Goal: Navigation & Orientation: Go to known website

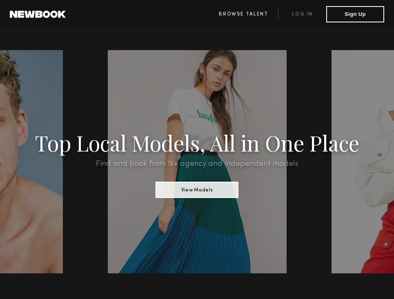
click at [259, 17] on link "Browse Talent" at bounding box center [242, 14] width 69 height 10
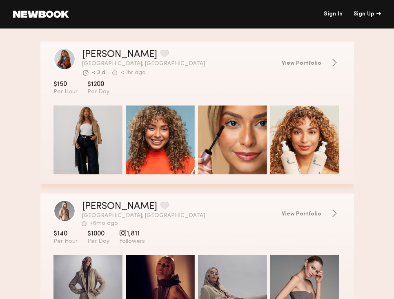
click at [60, 15] on link at bounding box center [41, 14] width 56 height 7
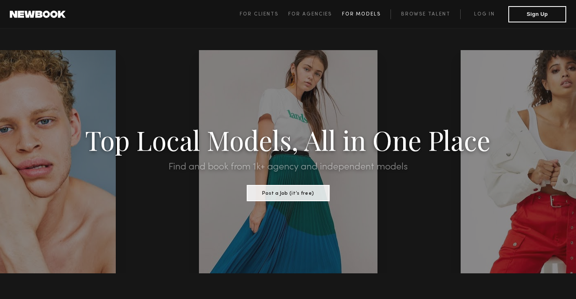
click at [354, 15] on span "For Models" at bounding box center [361, 14] width 39 height 5
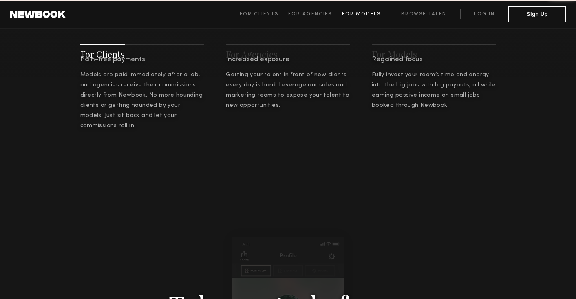
scroll to position [1173, 0]
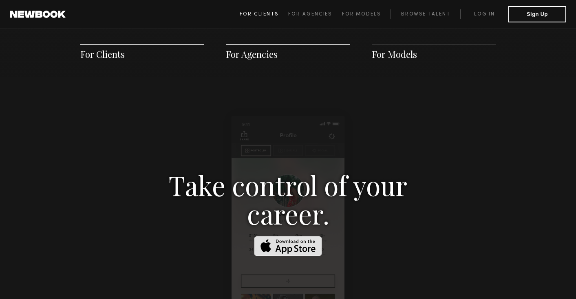
click at [270, 12] on span "For Clients" at bounding box center [259, 14] width 39 height 5
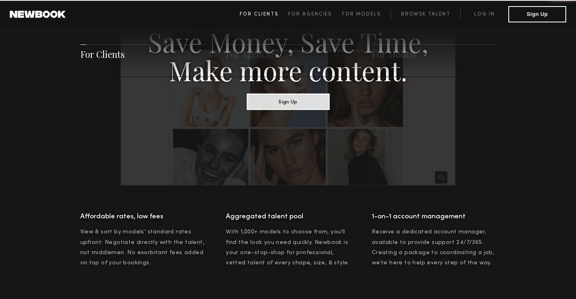
scroll to position [407, 0]
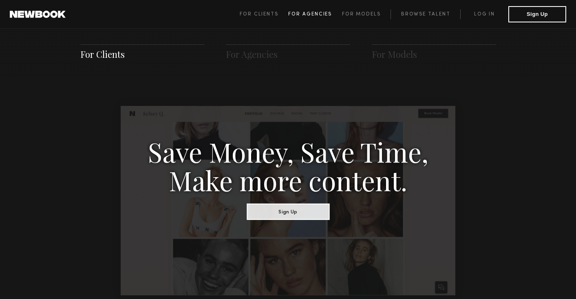
click at [304, 14] on span "For Agencies" at bounding box center [310, 14] width 44 height 5
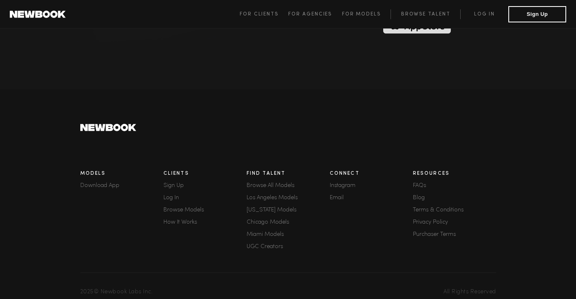
scroll to position [2258, 0]
click at [393, 11] on link "Log in" at bounding box center [484, 14] width 48 height 10
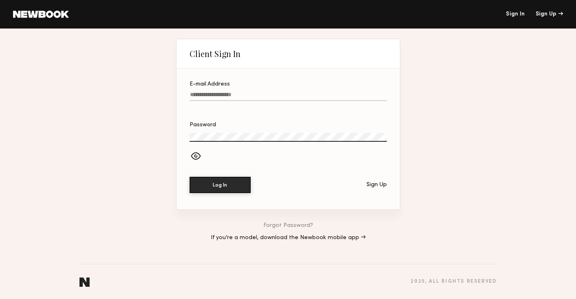
type input "**********"
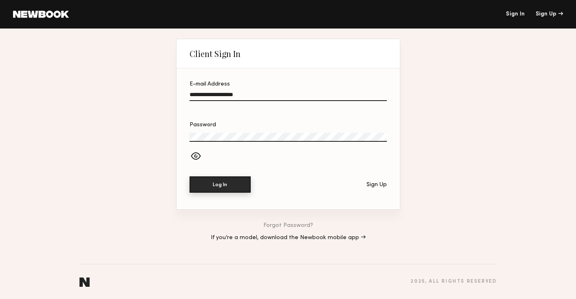
click at [220, 192] on button "Log In" at bounding box center [220, 185] width 61 height 16
